Goal: Task Accomplishment & Management: Manage account settings

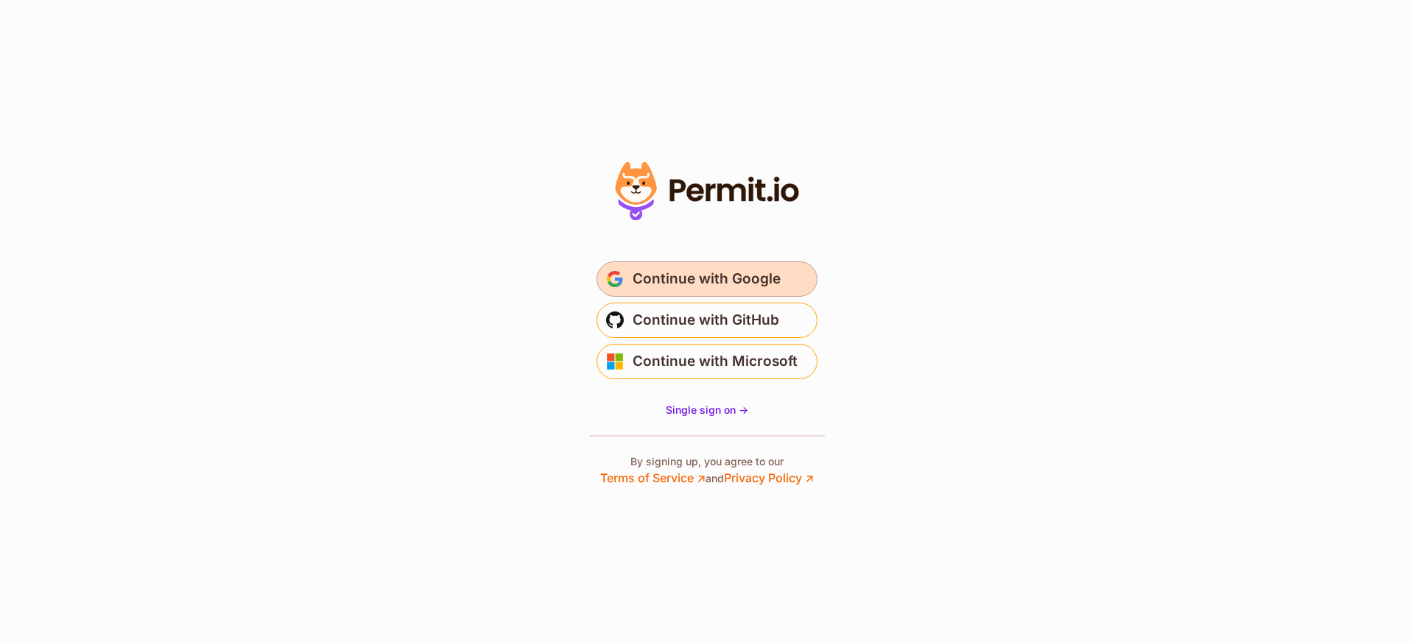
click at [722, 289] on span "Continue with Google" at bounding box center [707, 279] width 148 height 24
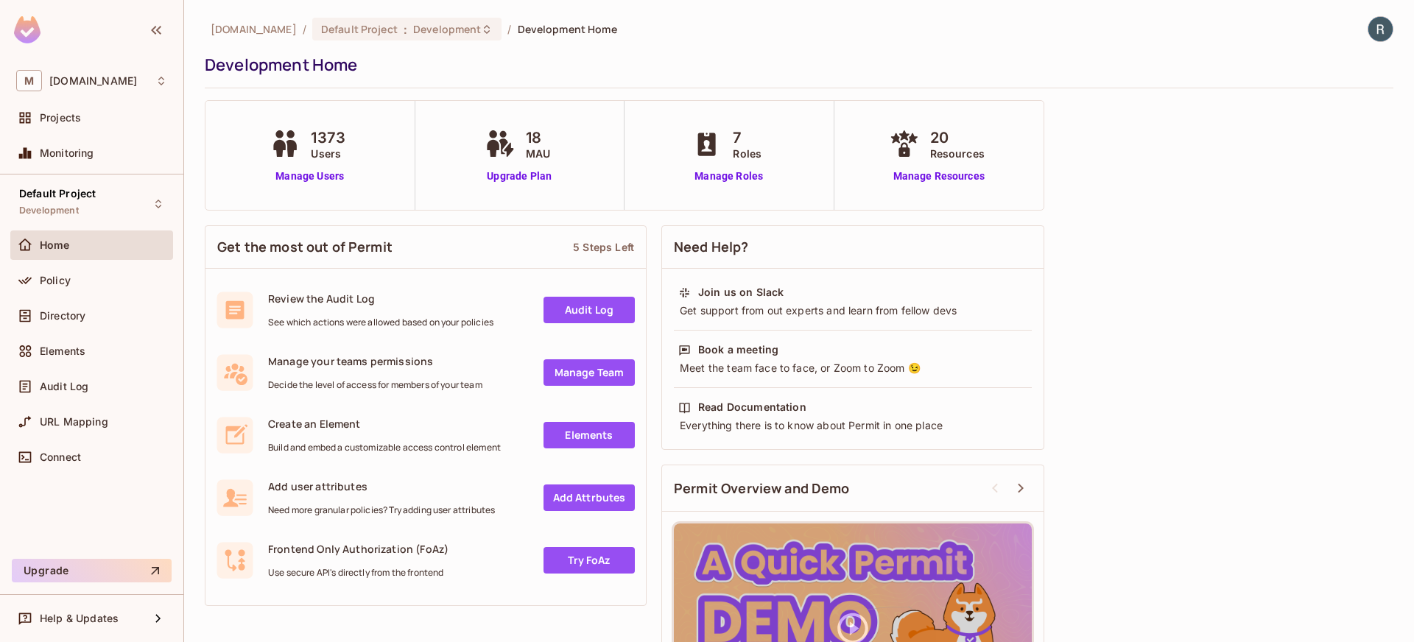
click at [320, 141] on span "1373" at bounding box center [328, 138] width 35 height 22
click at [320, 140] on span "1373" at bounding box center [328, 138] width 35 height 22
click at [99, 192] on div "Default Project Development" at bounding box center [91, 203] width 163 height 41
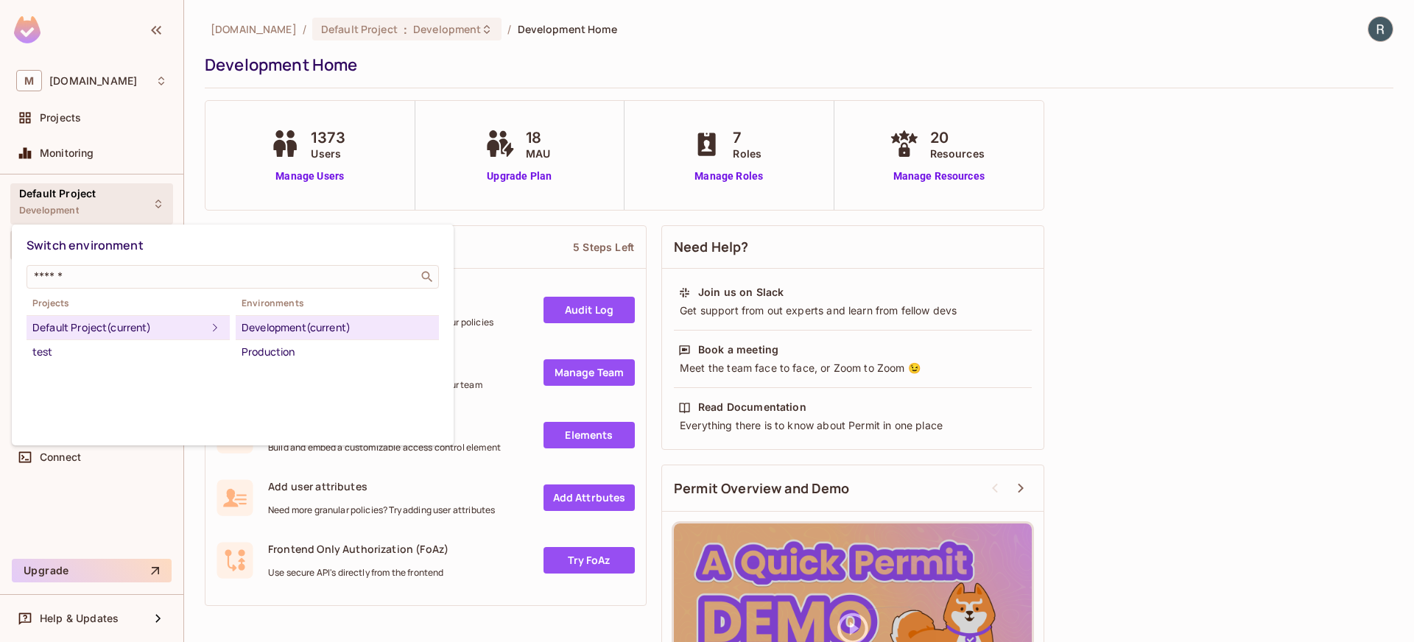
click at [101, 193] on div at bounding box center [707, 321] width 1414 height 642
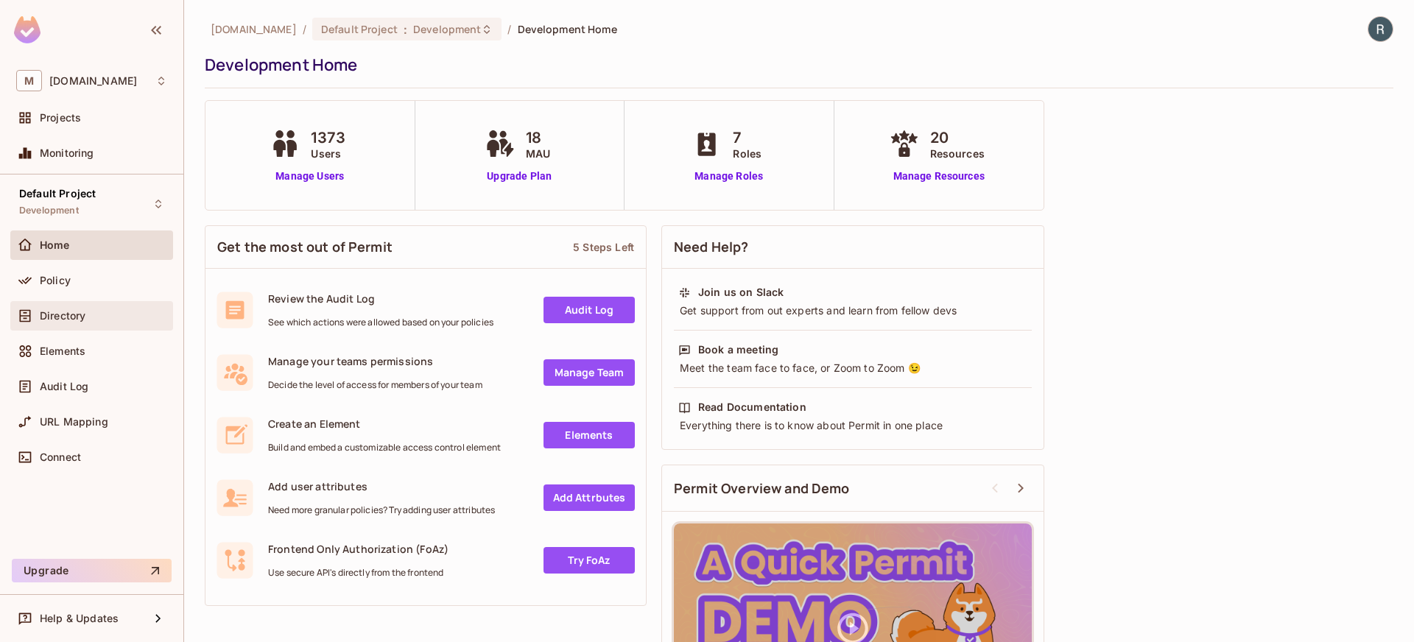
click at [67, 315] on span "Directory" at bounding box center [63, 316] width 46 height 12
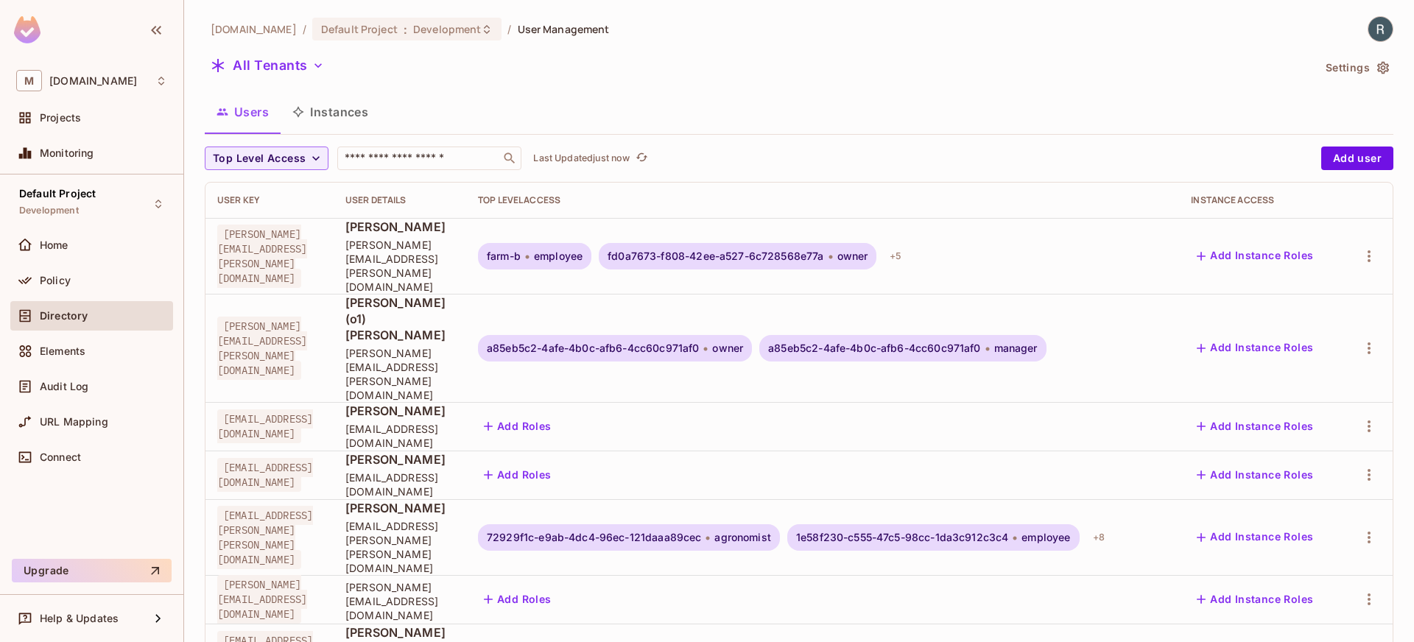
drag, startPoint x: 1290, startPoint y: 66, endPoint x: 1325, endPoint y: 67, distance: 35.4
click at [1291, 66] on div "All Tenants" at bounding box center [759, 68] width 1108 height 28
click at [1332, 67] on button "Settings" at bounding box center [1357, 68] width 74 height 24
click at [281, 63] on button "All Tenants" at bounding box center [267, 66] width 125 height 24
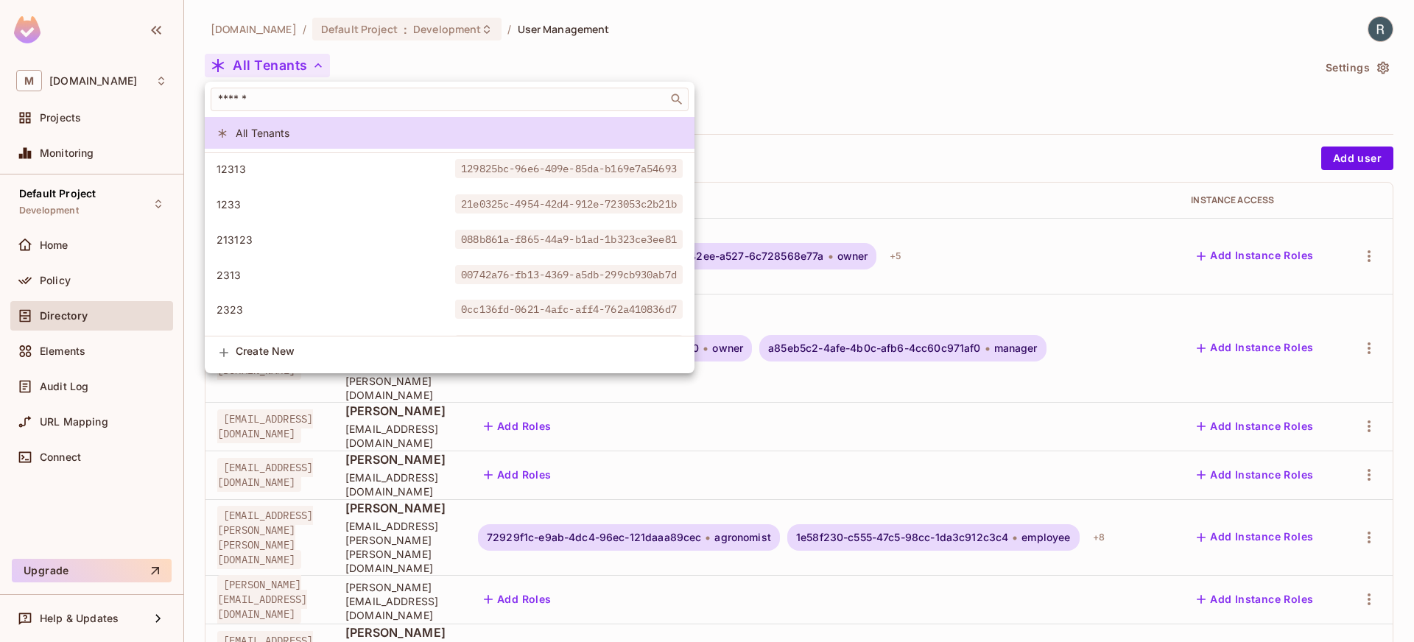
click at [287, 64] on div at bounding box center [707, 321] width 1414 height 642
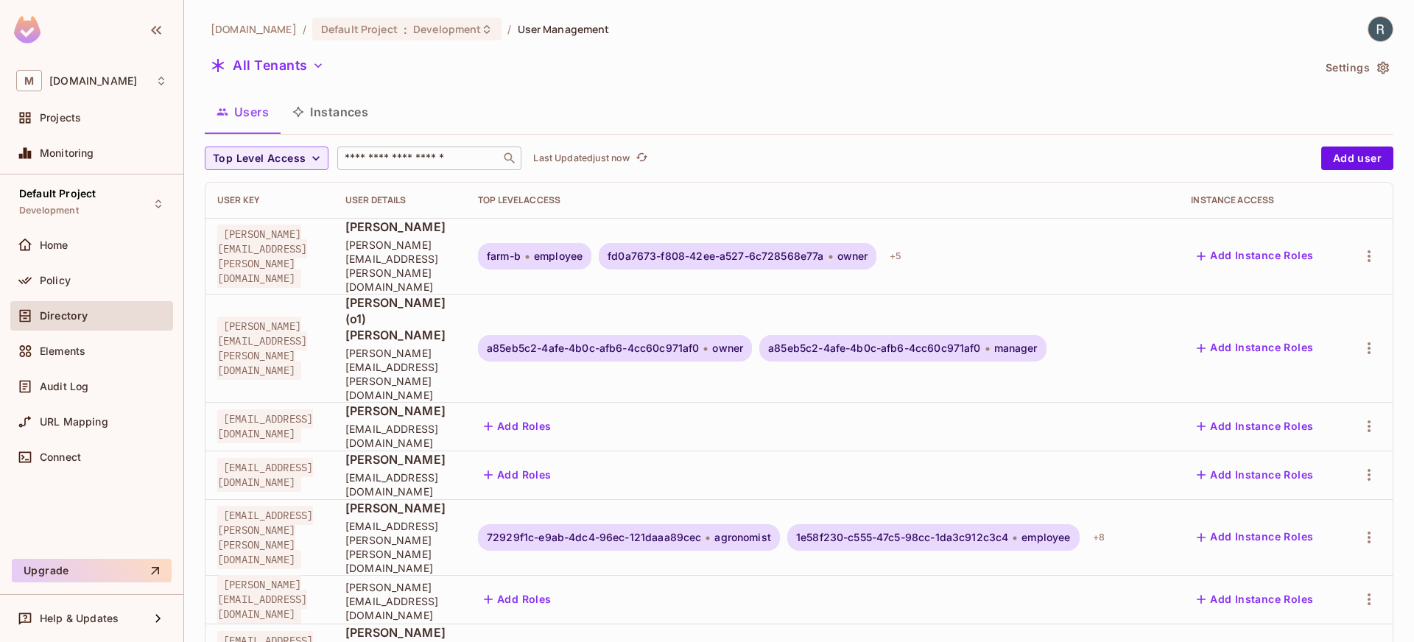
click at [393, 152] on input "text" at bounding box center [419, 158] width 155 height 15
type input "*******"
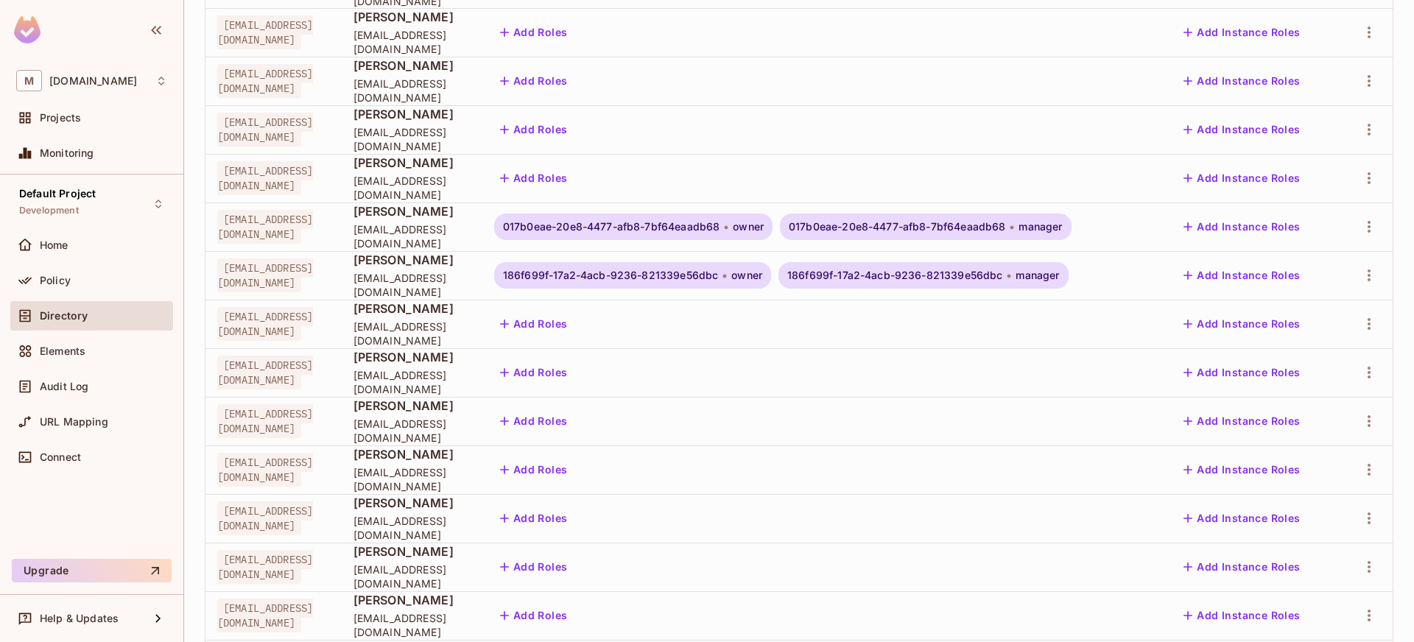
scroll to position [52, 0]
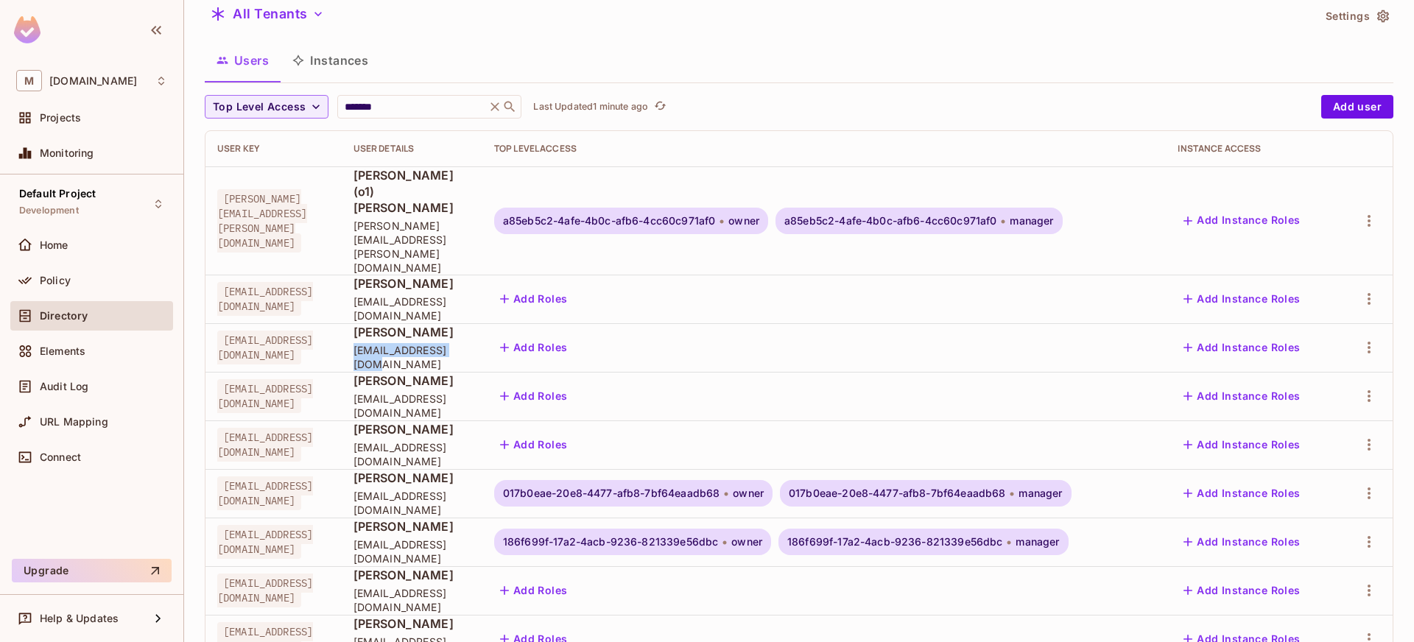
copy span "user-21@example.com"
drag, startPoint x: 406, startPoint y: 299, endPoint x: 518, endPoint y: 301, distance: 112.0
click at [471, 343] on span "user-21@example.com" at bounding box center [412, 357] width 117 height 28
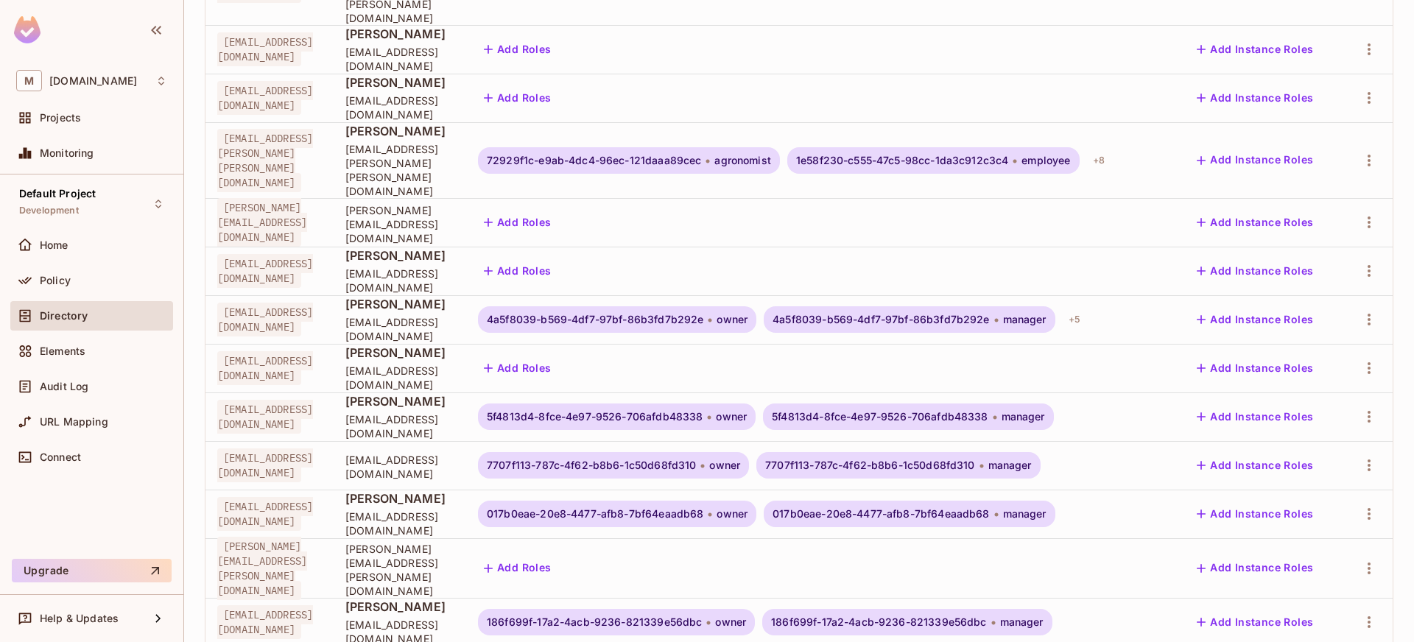
scroll to position [398, 0]
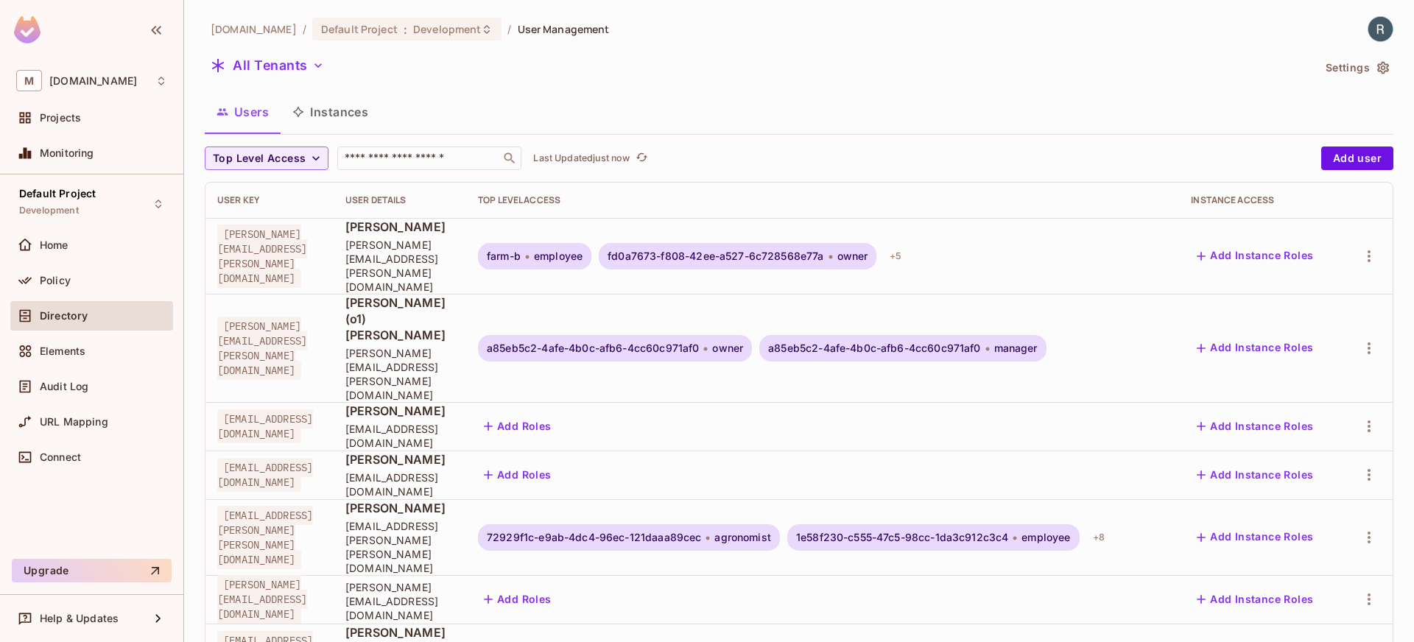
scroll to position [398, 0]
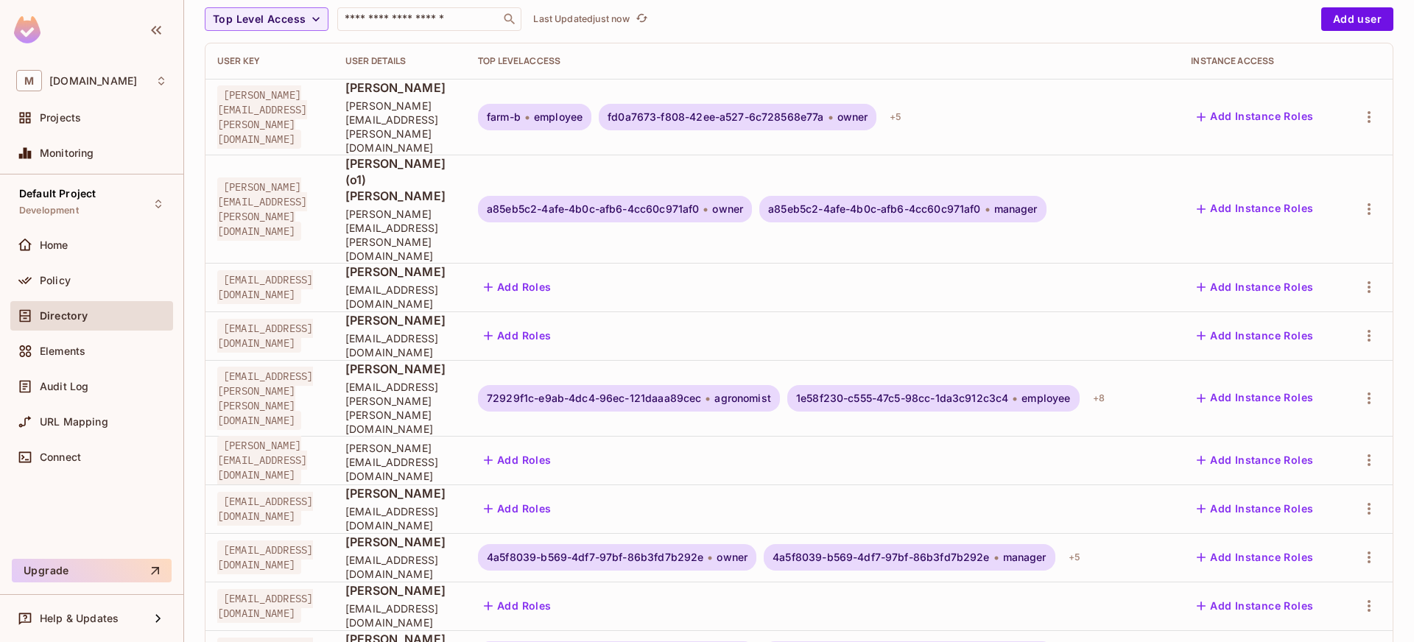
scroll to position [248, 0]
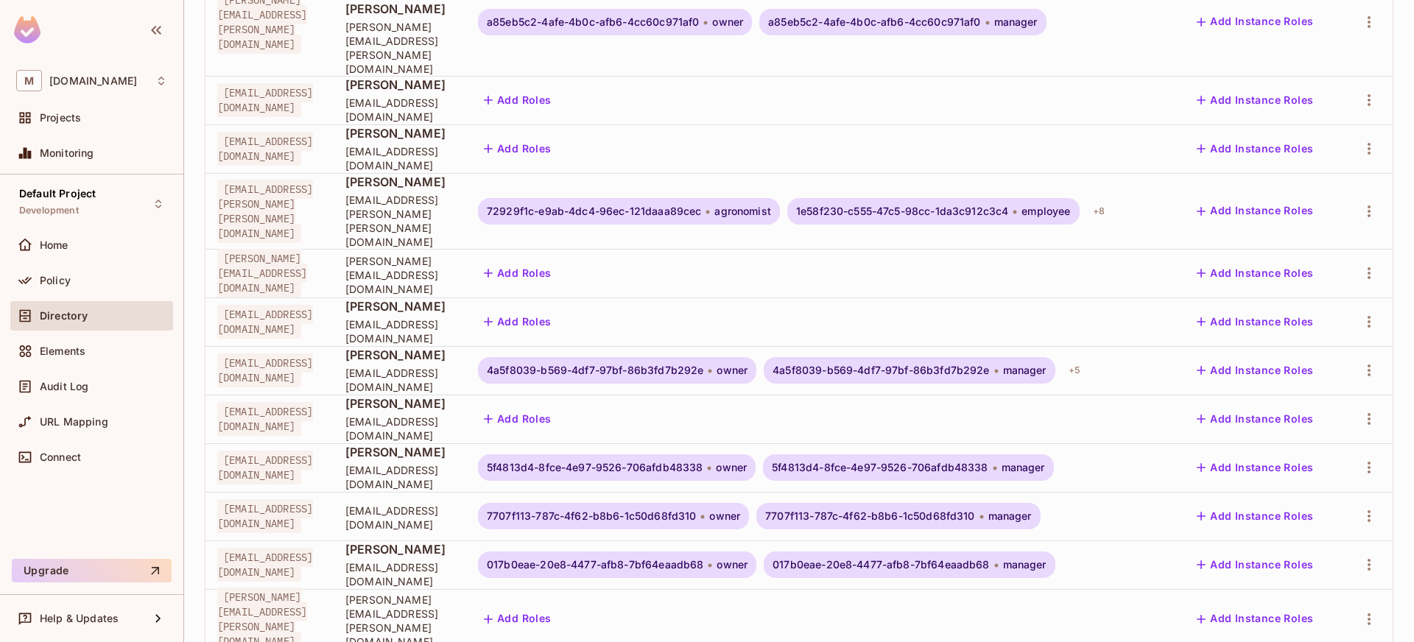
scroll to position [398, 0]
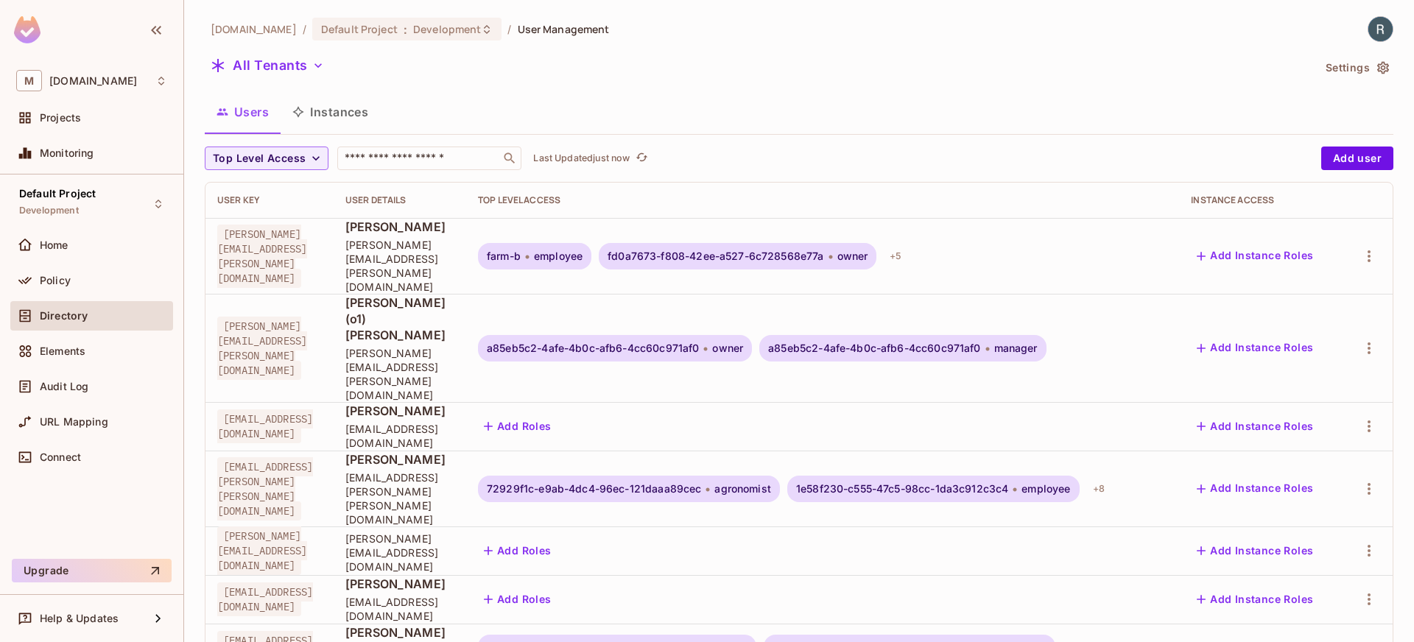
click at [753, 575] on td "Add Roles" at bounding box center [822, 599] width 713 height 49
click at [435, 168] on div "​" at bounding box center [429, 159] width 184 height 24
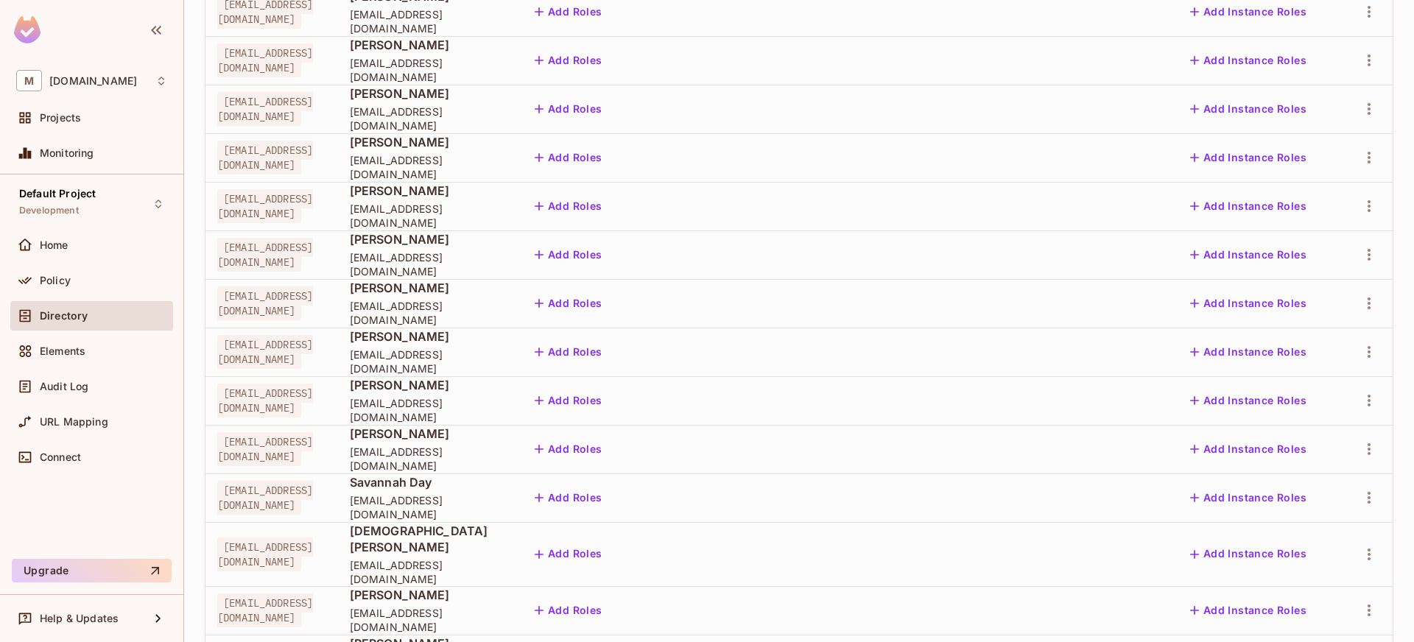
scroll to position [387, 0]
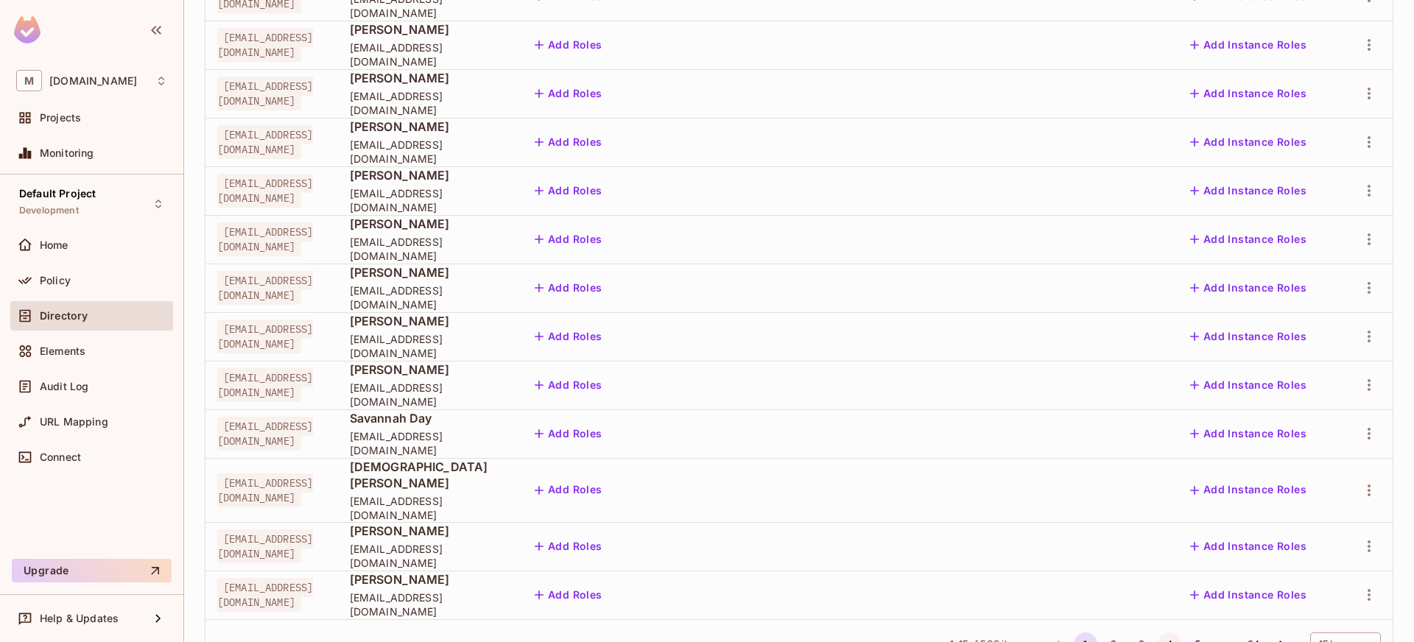
type input "*******"
click at [1158, 633] on button "4" at bounding box center [1170, 645] width 24 height 24
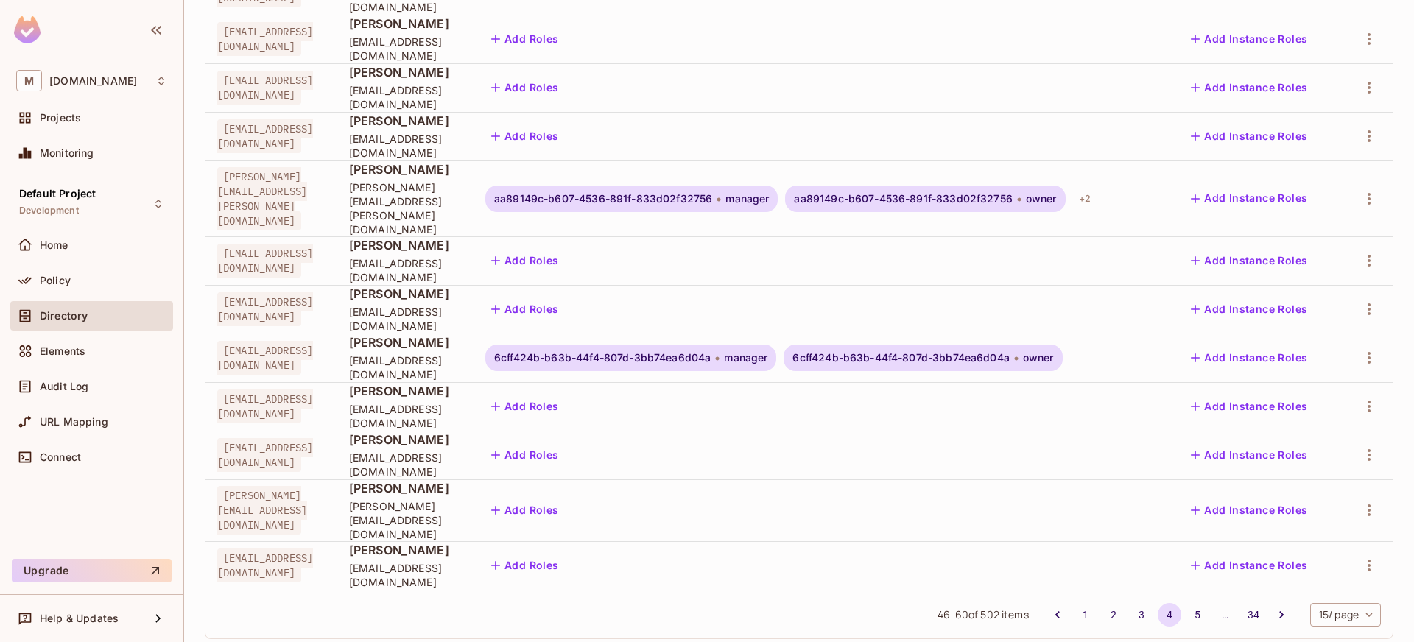
scroll to position [0, 0]
